Goal: Check status: Check status

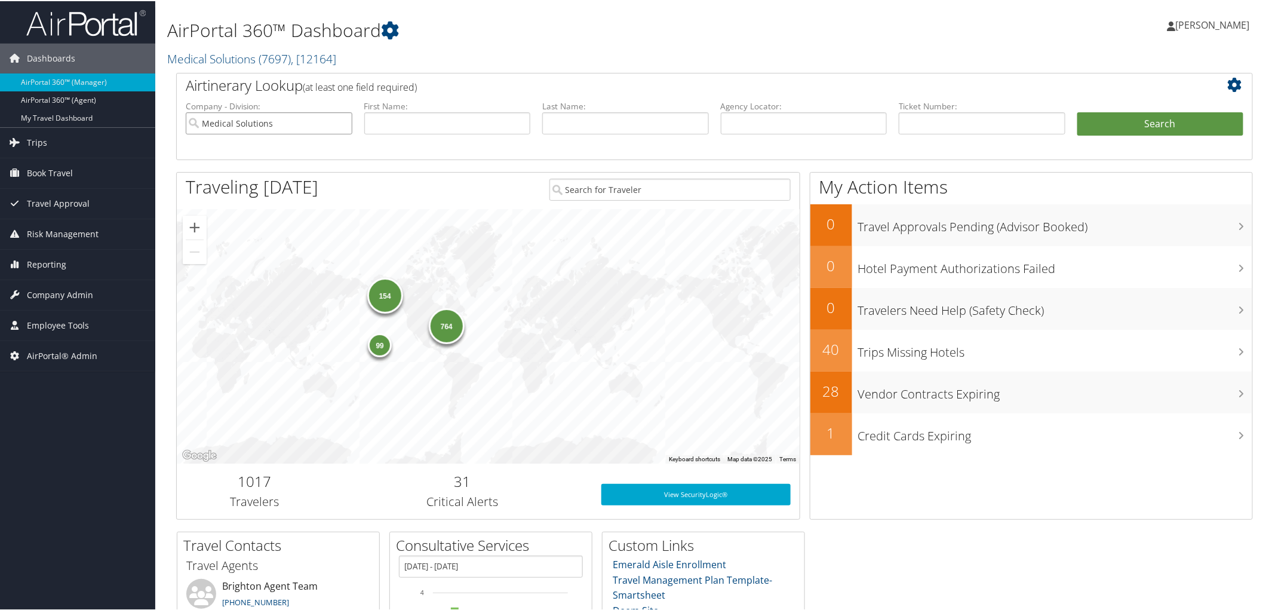
click at [339, 123] on input "Medical Solutions" at bounding box center [269, 122] width 167 height 22
click at [57, 143] on link "Trips" at bounding box center [77, 142] width 155 height 30
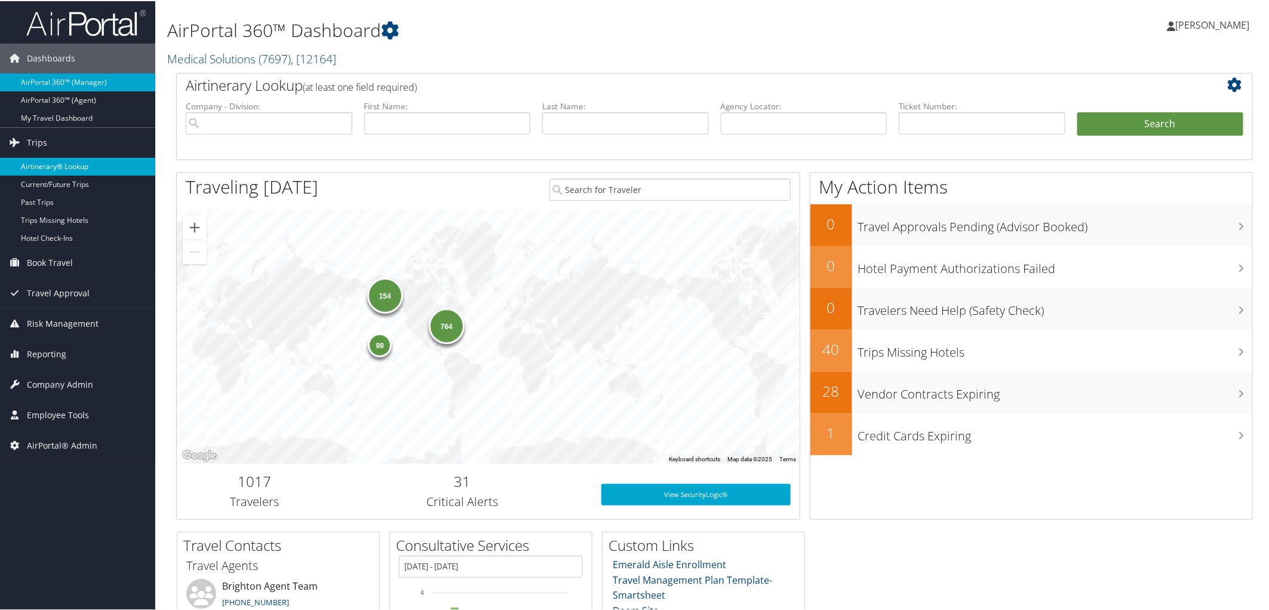
click at [51, 168] on link "Airtinerary® Lookup" at bounding box center [77, 165] width 155 height 18
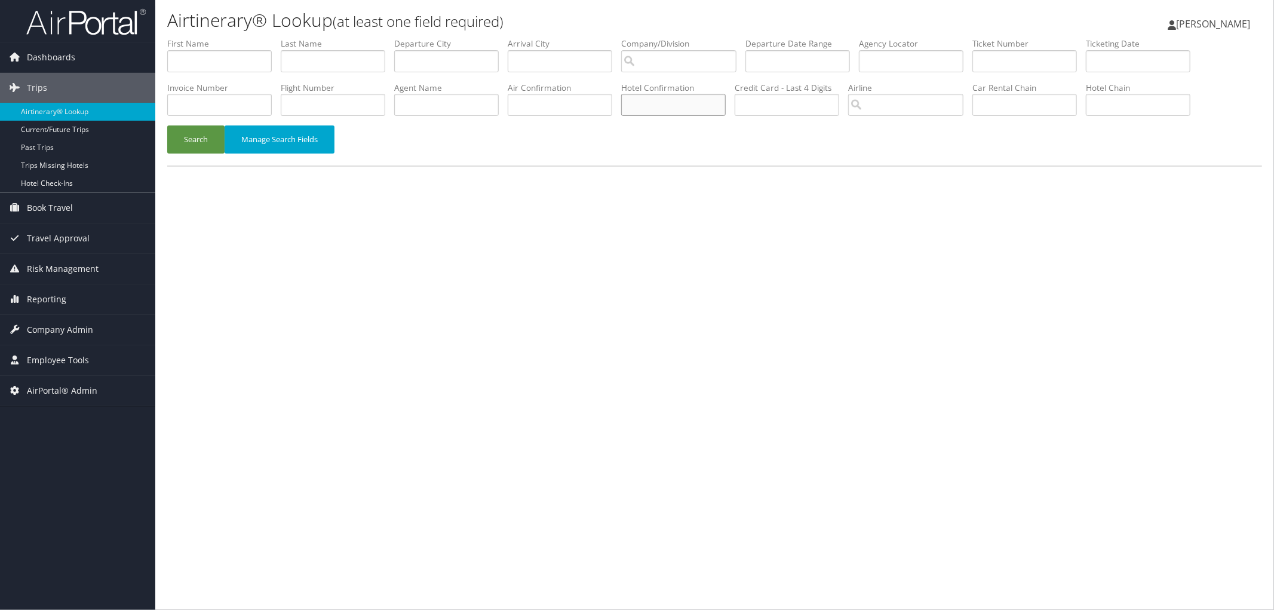
click at [707, 108] on input "text" at bounding box center [673, 105] width 105 height 22
paste input "3935SF099147"
type input "3935SF099147"
click at [195, 142] on button "Search" at bounding box center [195, 139] width 57 height 28
